Goal: Information Seeking & Learning: Learn about a topic

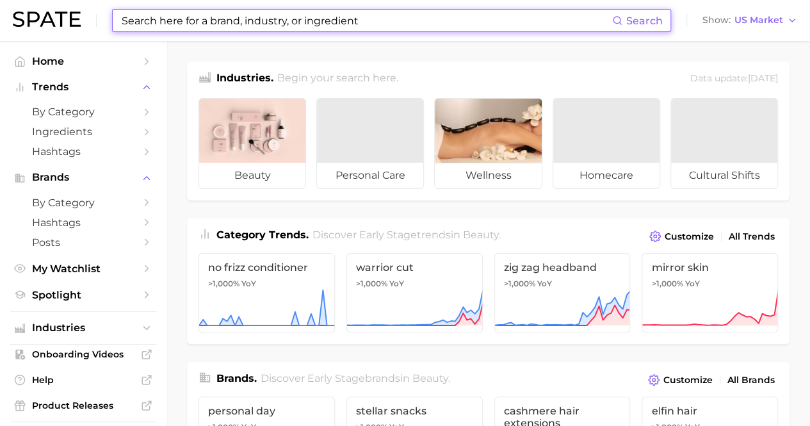
click at [282, 12] on input at bounding box center [366, 21] width 492 height 22
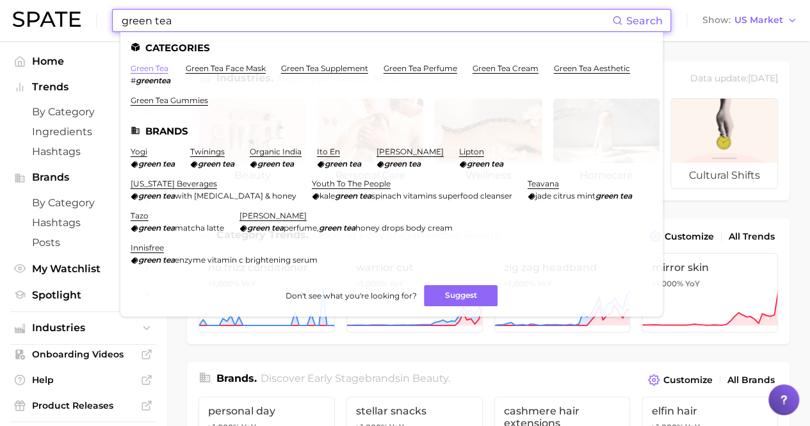
type input "green tea"
click at [156, 68] on link "green tea" at bounding box center [150, 68] width 38 height 10
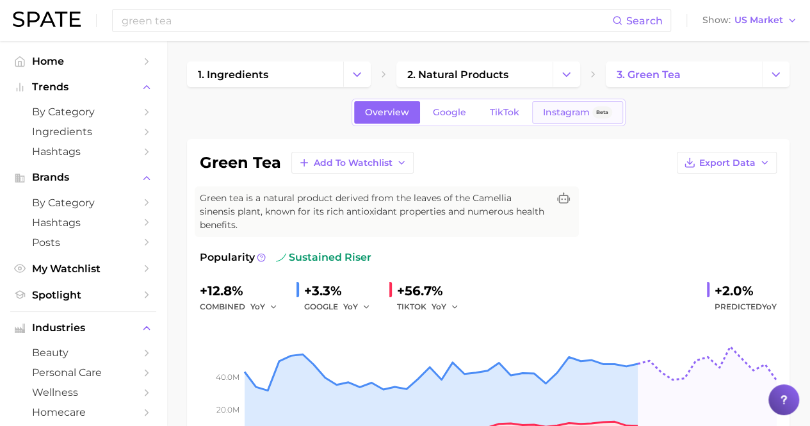
click at [549, 113] on span "Instagram" at bounding box center [566, 112] width 47 height 11
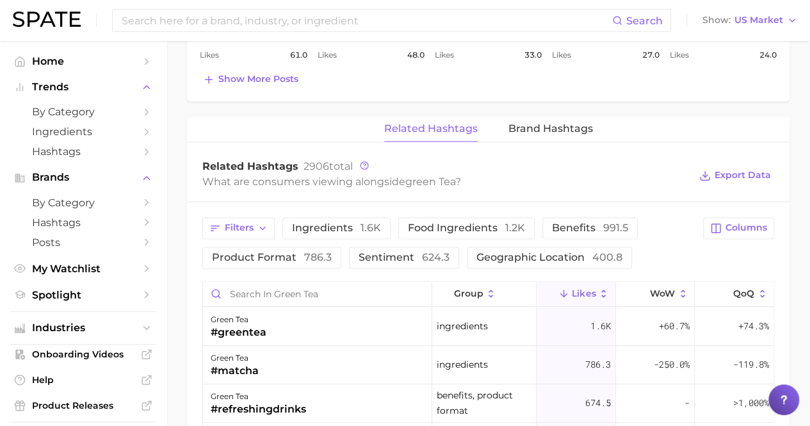
scroll to position [896, 0]
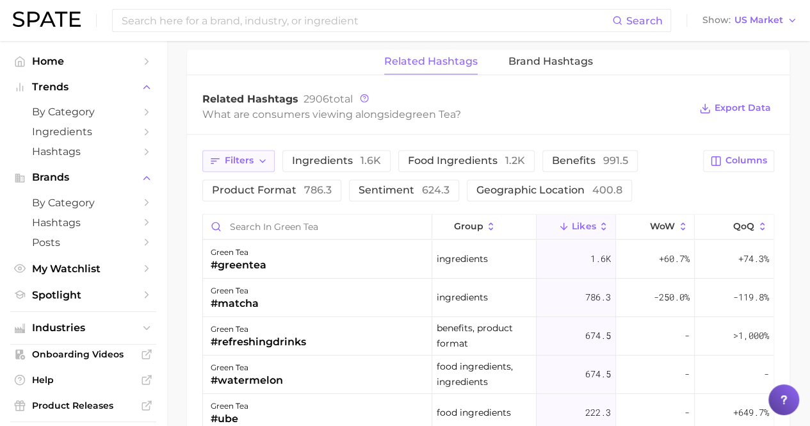
click at [257, 156] on icon "button" at bounding box center [262, 161] width 10 height 10
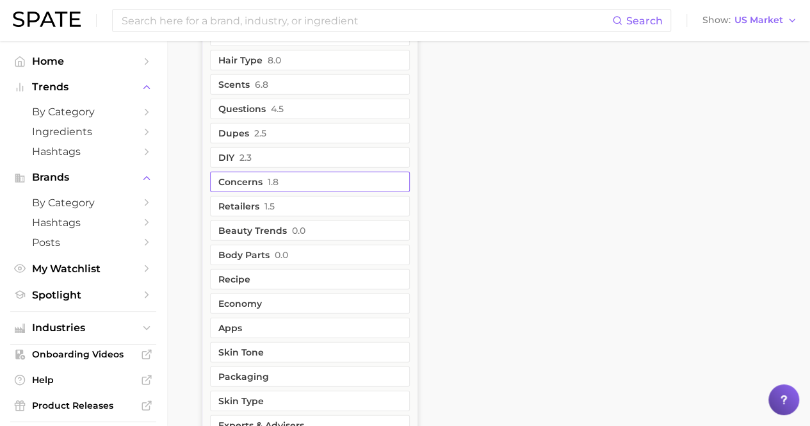
click at [275, 177] on span "1.8" at bounding box center [273, 182] width 11 height 10
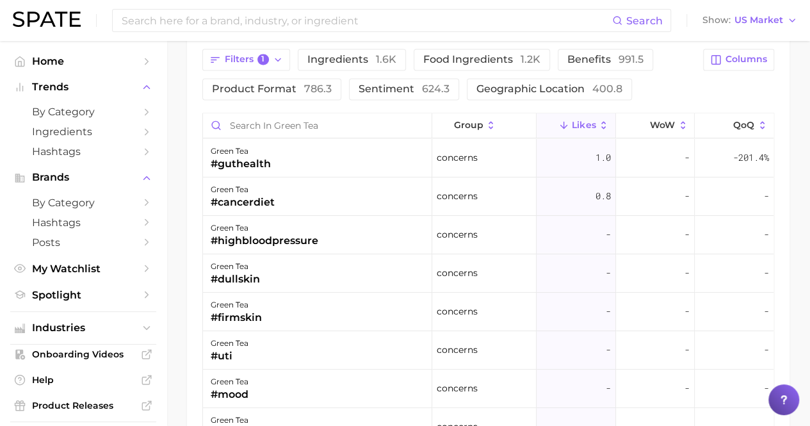
scroll to position [1019, 0]
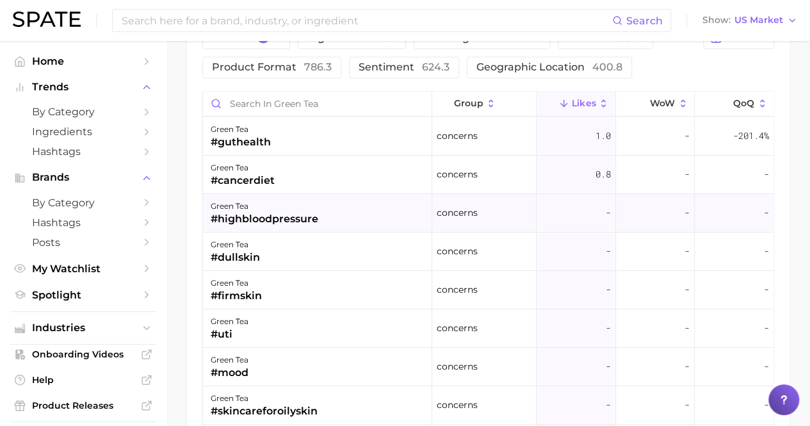
click at [606, 205] on span "-" at bounding box center [608, 212] width 5 height 15
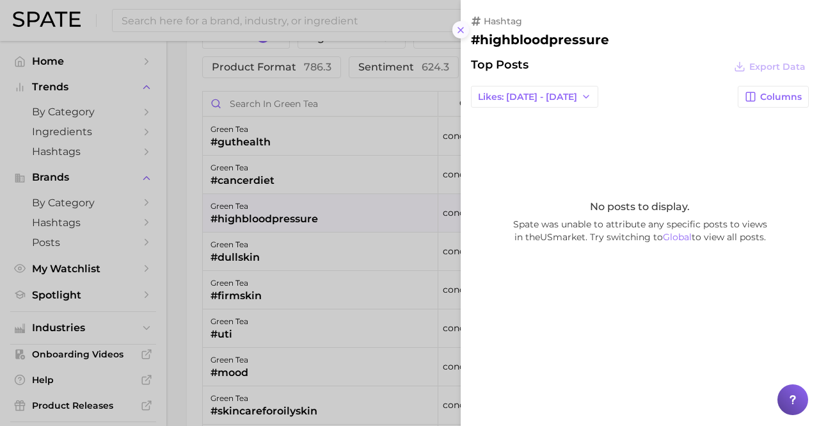
click at [456, 30] on icon at bounding box center [461, 30] width 10 height 10
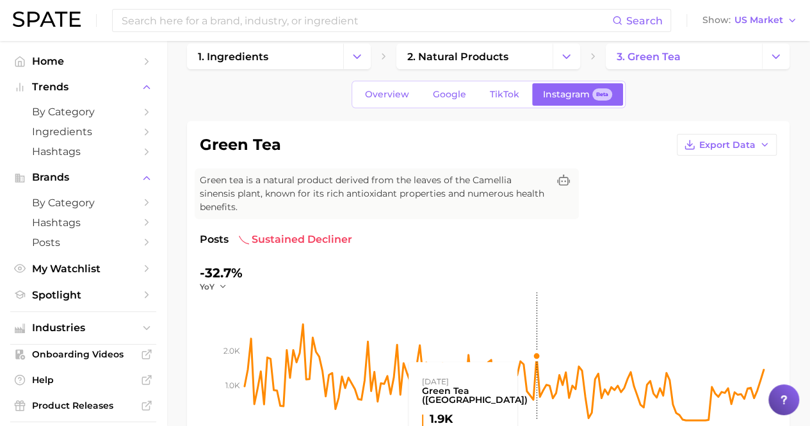
scroll to position [0, 0]
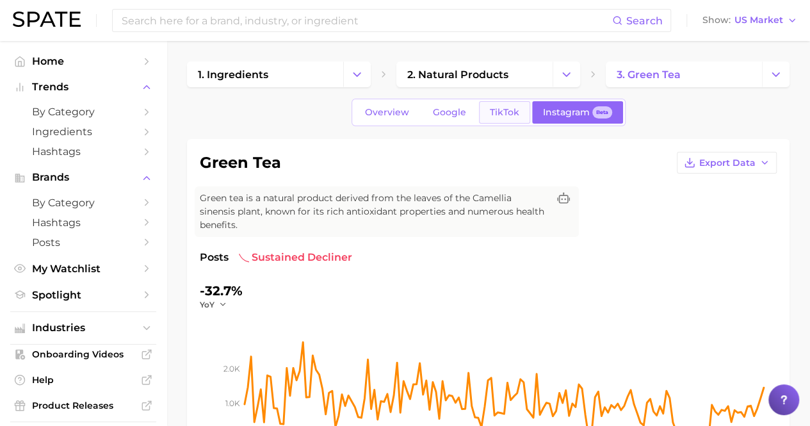
click at [503, 113] on span "TikTok" at bounding box center [504, 112] width 29 height 11
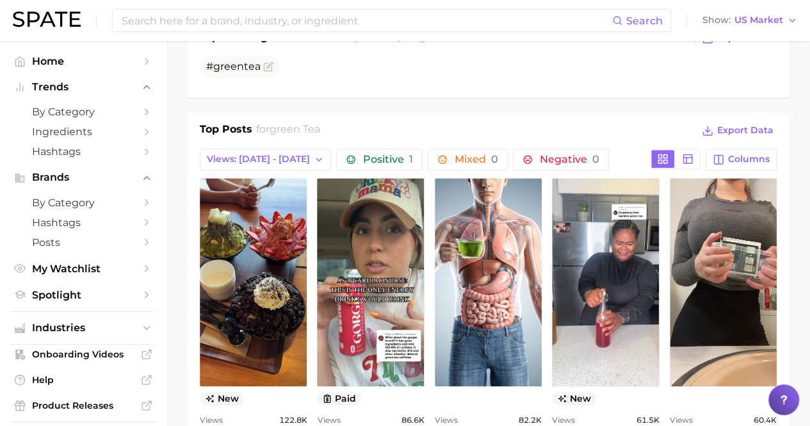
scroll to position [576, 0]
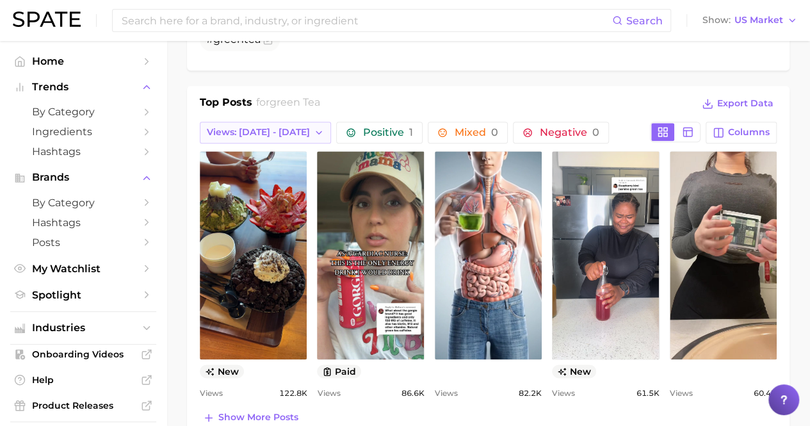
click at [260, 127] on span "Views: [DATE] - [DATE]" at bounding box center [258, 132] width 103 height 11
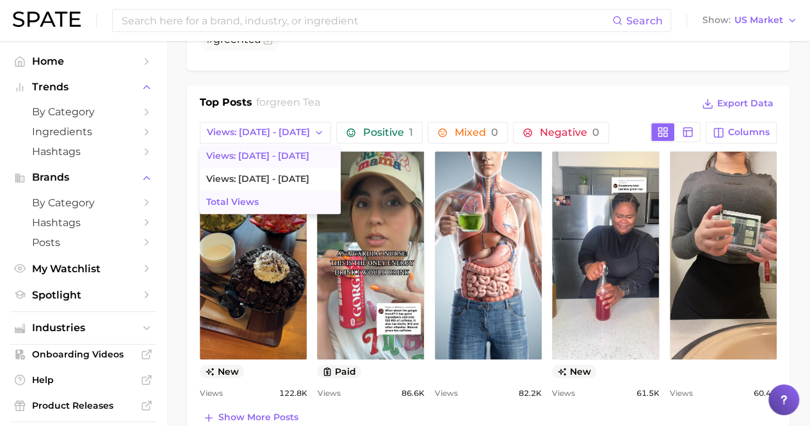
click at [273, 191] on button "Total Views" at bounding box center [270, 202] width 141 height 23
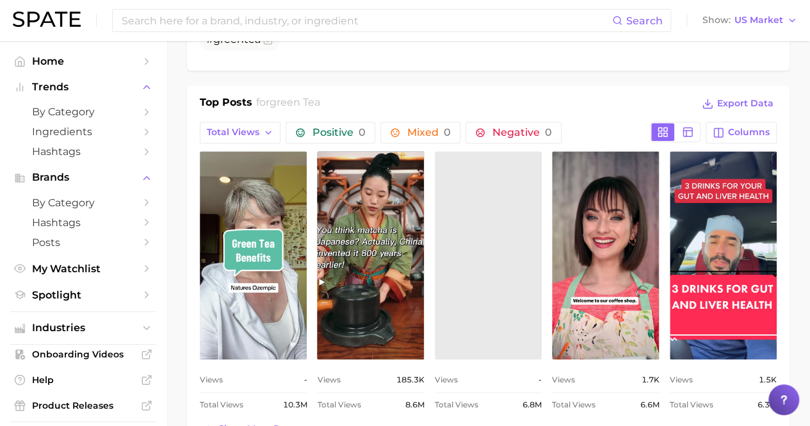
scroll to position [0, 0]
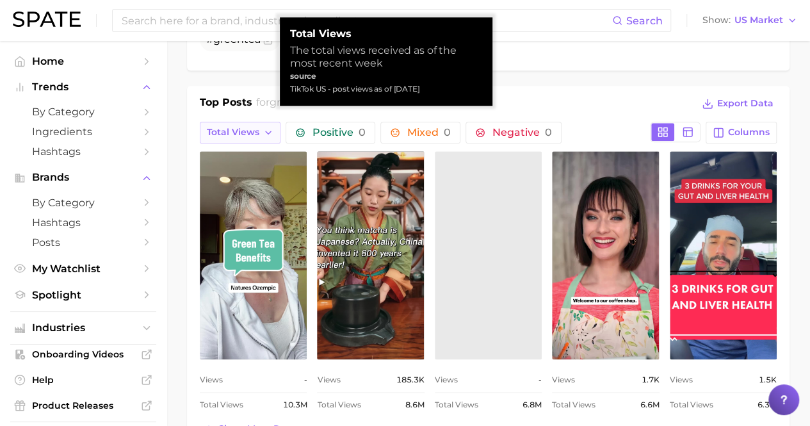
click at [256, 122] on button "Total Views" at bounding box center [240, 133] width 81 height 22
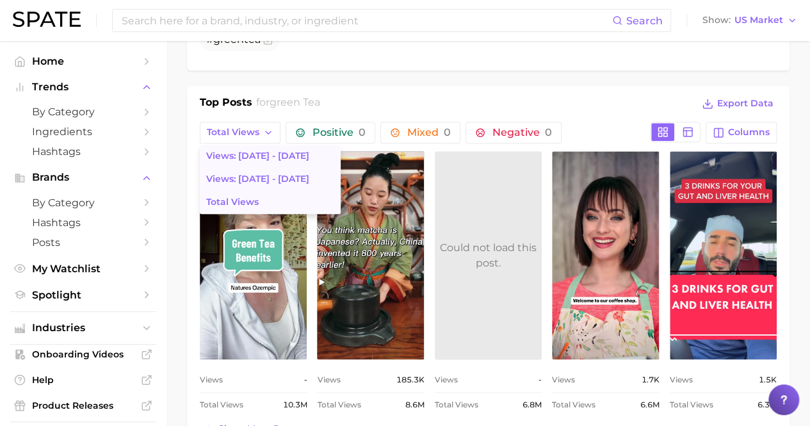
click at [273, 150] on span "Views: [DATE] - [DATE]" at bounding box center [257, 155] width 103 height 11
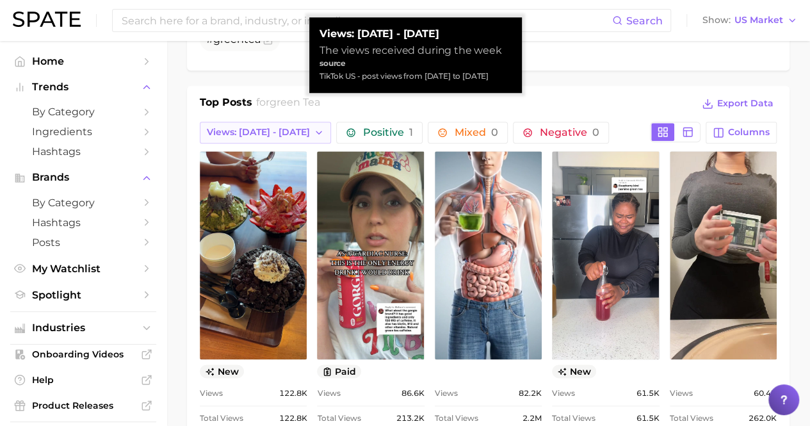
click at [286, 127] on span "Views: [DATE] - [DATE]" at bounding box center [258, 132] width 103 height 11
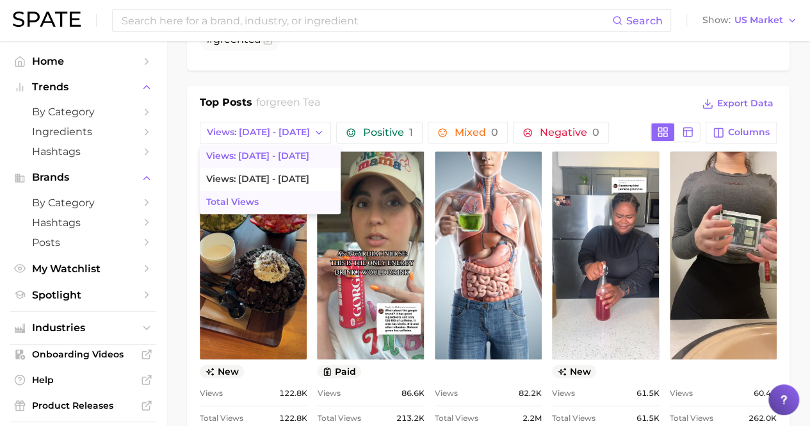
click at [300, 191] on button "Total Views" at bounding box center [270, 202] width 141 height 23
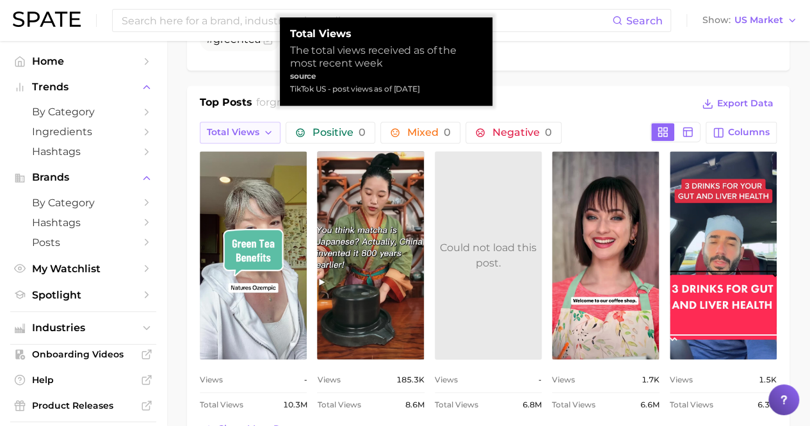
click at [232, 127] on span "Total Views" at bounding box center [233, 132] width 52 height 11
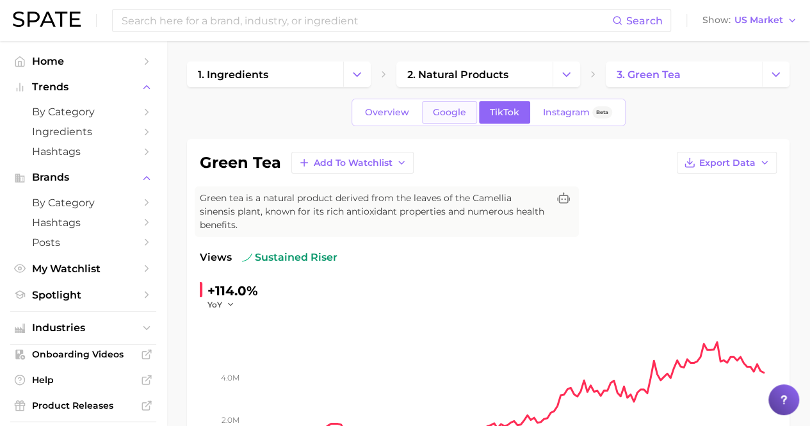
click at [442, 110] on span "Google" at bounding box center [449, 112] width 33 height 11
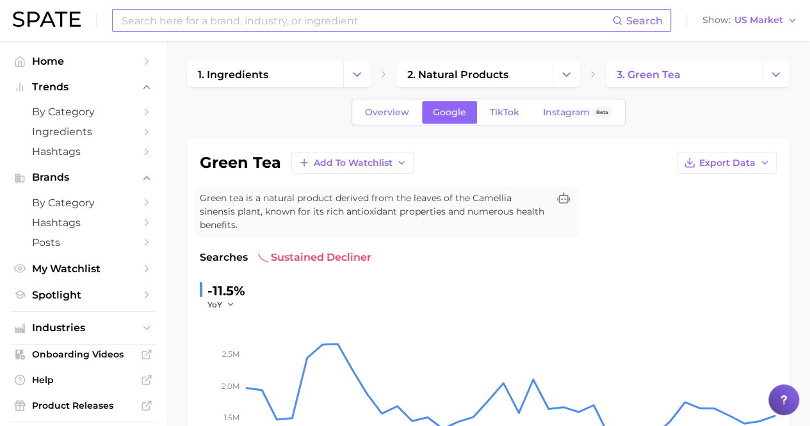
click at [251, 9] on div "Search" at bounding box center [391, 20] width 559 height 23
click at [257, 20] on input at bounding box center [366, 21] width 492 height 22
type input "g"
type input "i"
type input "g"
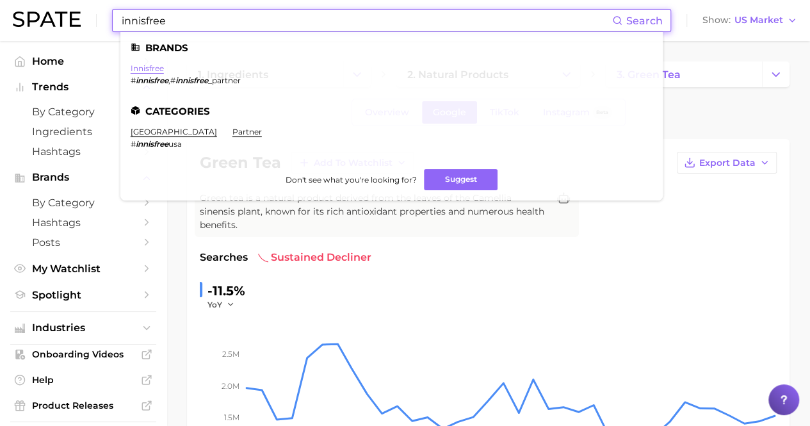
type input "innisfree"
click at [147, 67] on link "innisfree" at bounding box center [147, 68] width 33 height 10
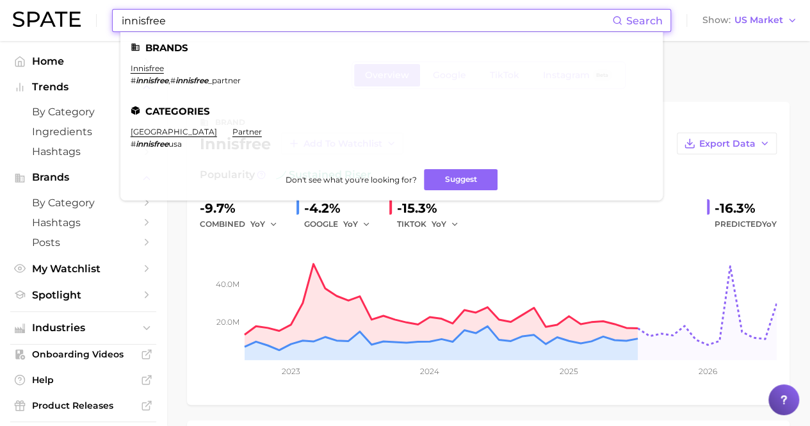
click at [282, 17] on input "innisfree" at bounding box center [366, 21] width 492 height 22
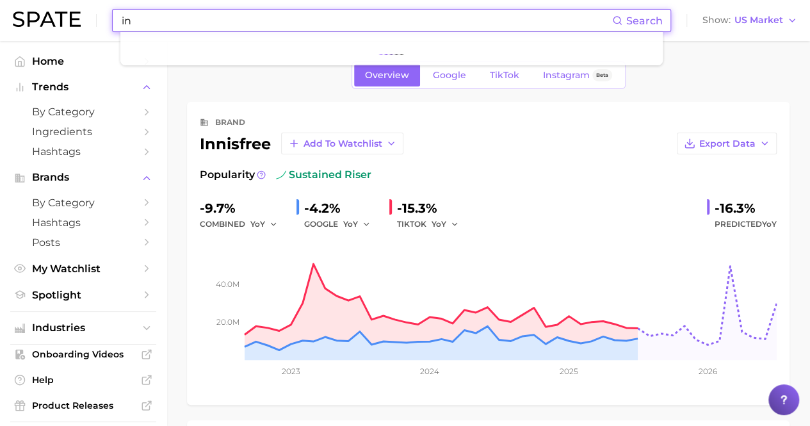
type input "i"
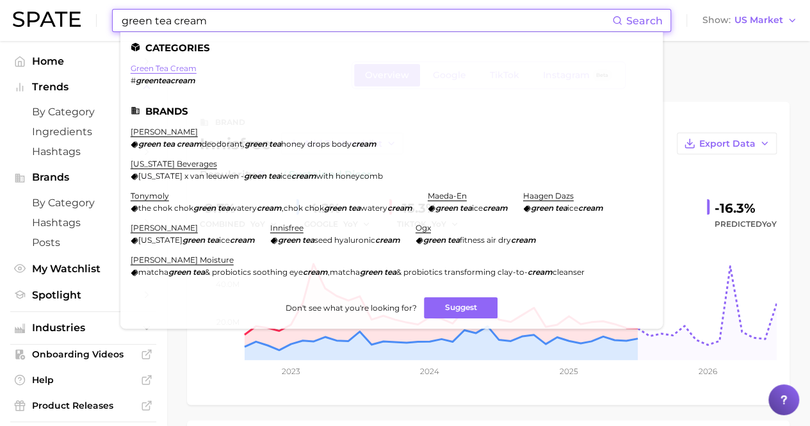
type input "green tea cream"
click at [161, 66] on link "green tea cream" at bounding box center [164, 68] width 66 height 10
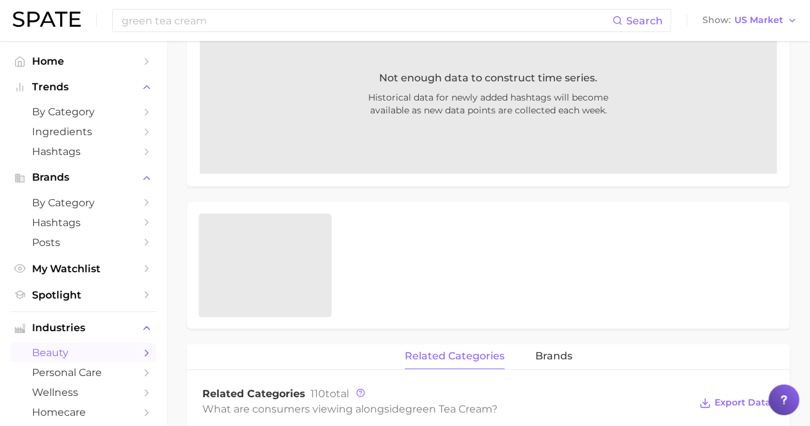
scroll to position [92, 0]
